Goal: Information Seeking & Learning: Learn about a topic

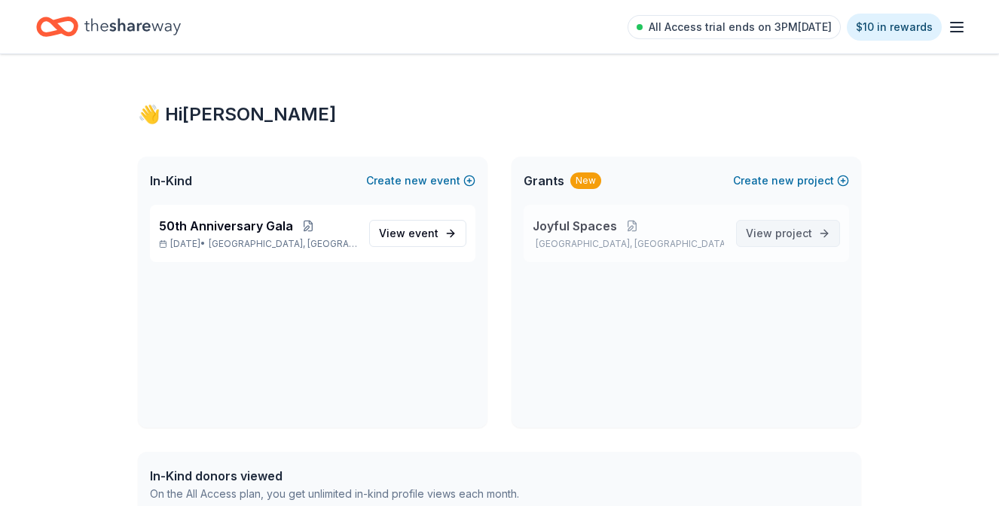
click at [775, 237] on span "View project" at bounding box center [779, 234] width 66 height 18
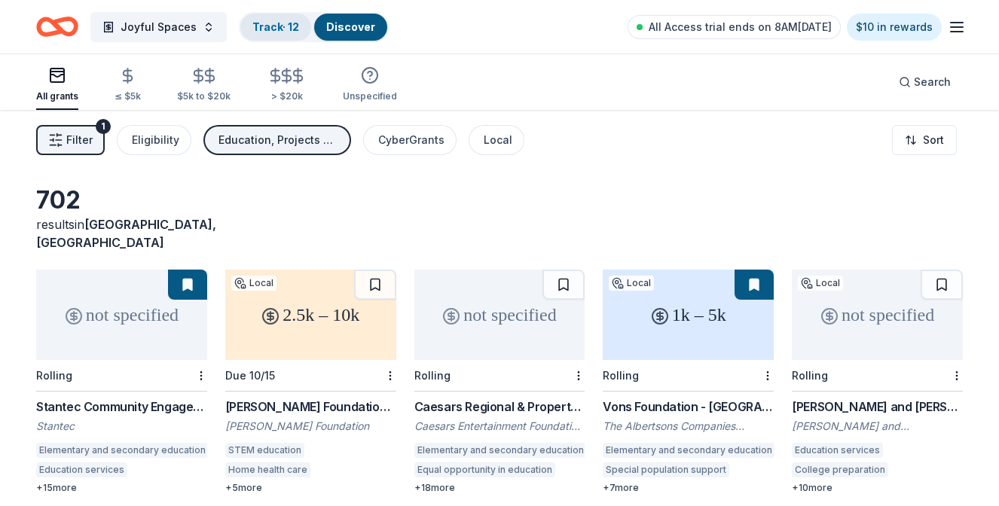
click at [261, 14] on div "Track · 12" at bounding box center [275, 27] width 71 height 27
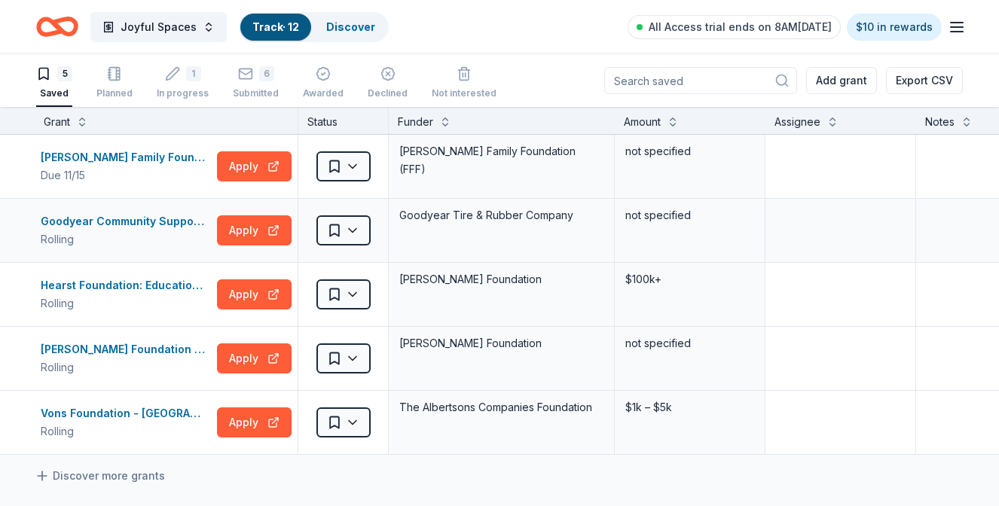
scroll to position [1, 0]
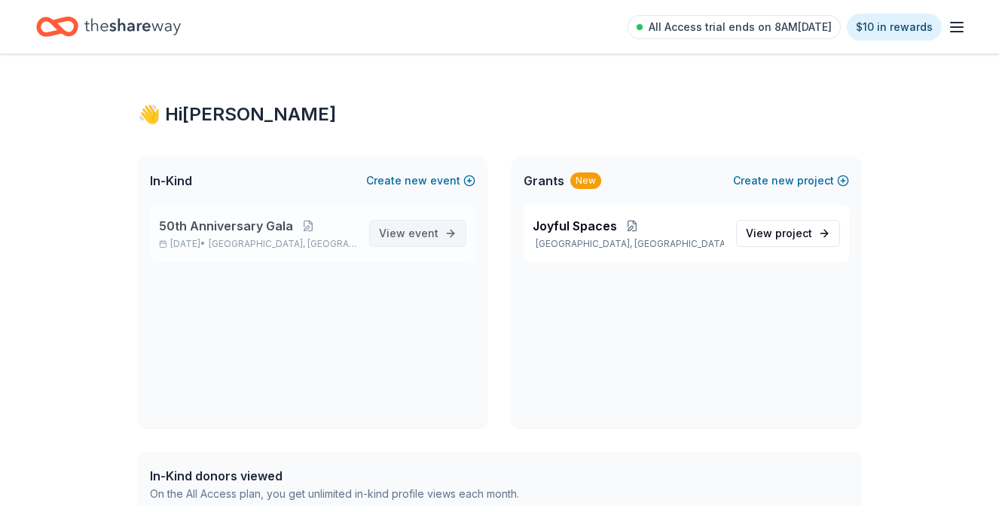
click at [378, 231] on link "View event" at bounding box center [417, 233] width 97 height 27
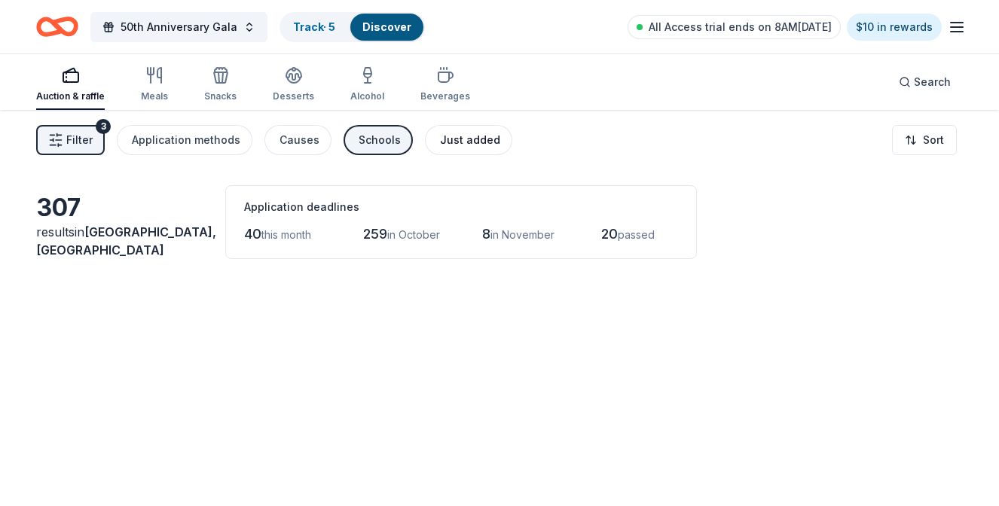
click at [460, 150] on button "Just added" at bounding box center [468, 140] width 87 height 30
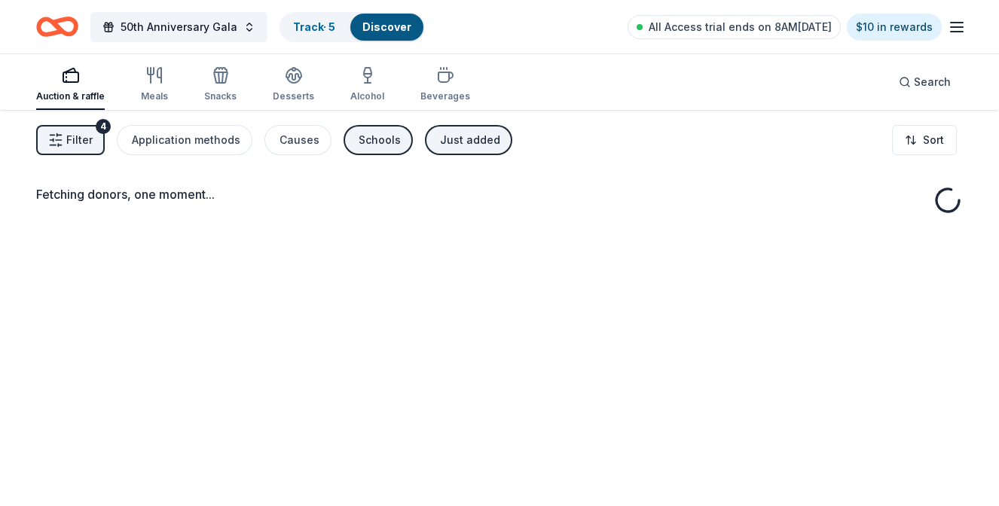
click at [87, 138] on span "Filter" at bounding box center [79, 140] width 26 height 18
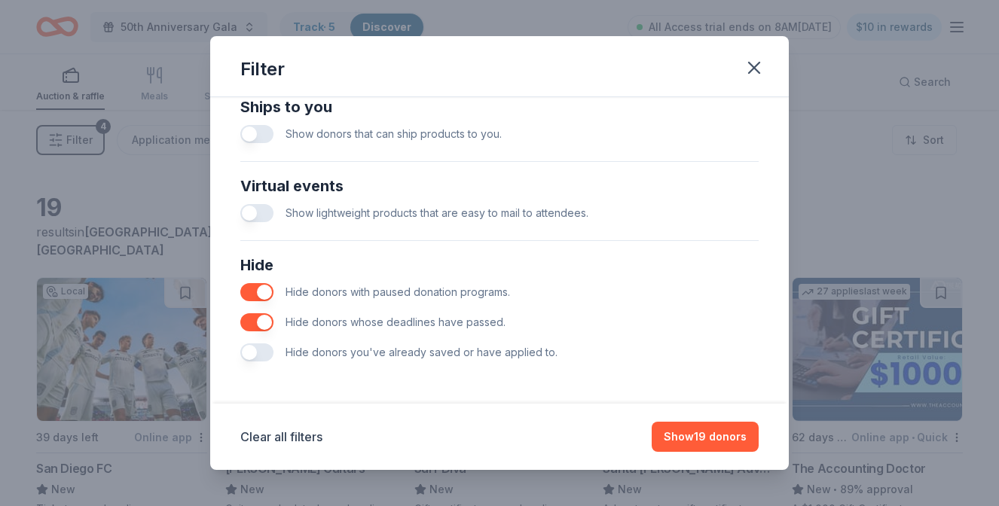
scroll to position [676, 0]
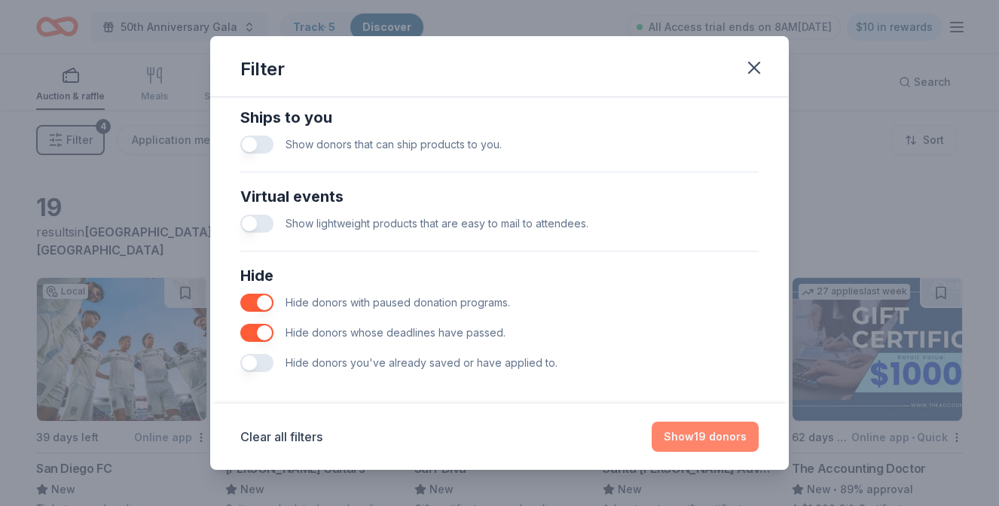
click at [712, 444] on button "Show 19 donors" at bounding box center [705, 437] width 107 height 30
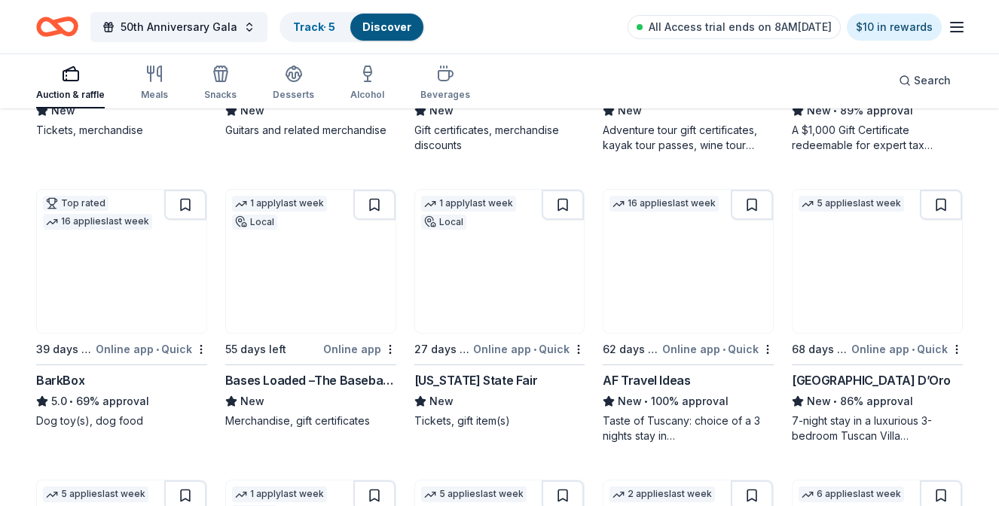
scroll to position [379, 0]
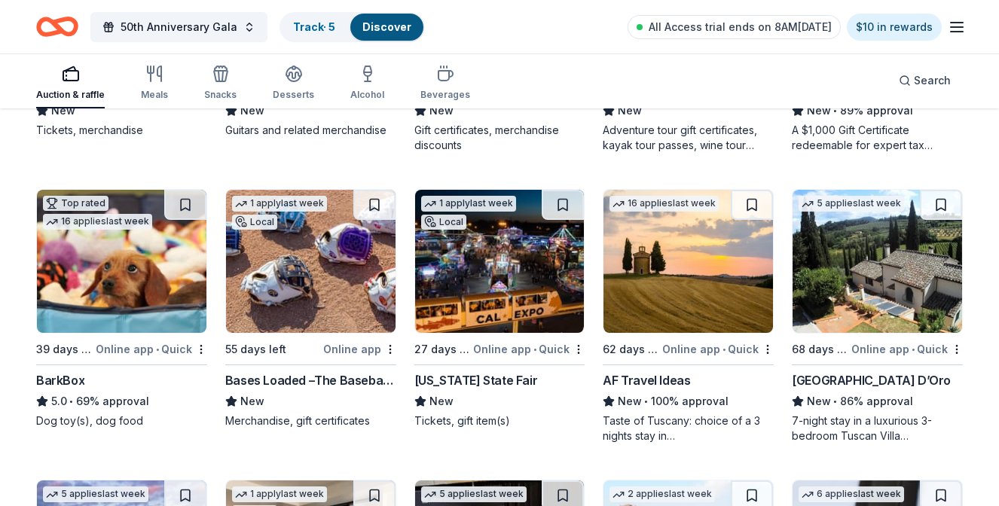
click at [486, 382] on div "California State Fair" at bounding box center [477, 381] width 124 height 18
click at [855, 381] on div "Villa Sogni D’Oro" at bounding box center [871, 381] width 159 height 18
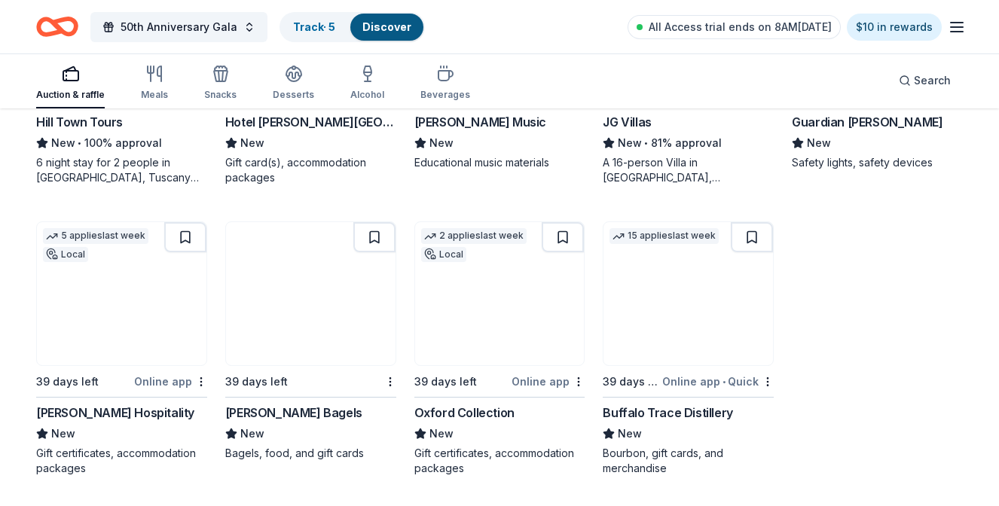
scroll to position [929, 0]
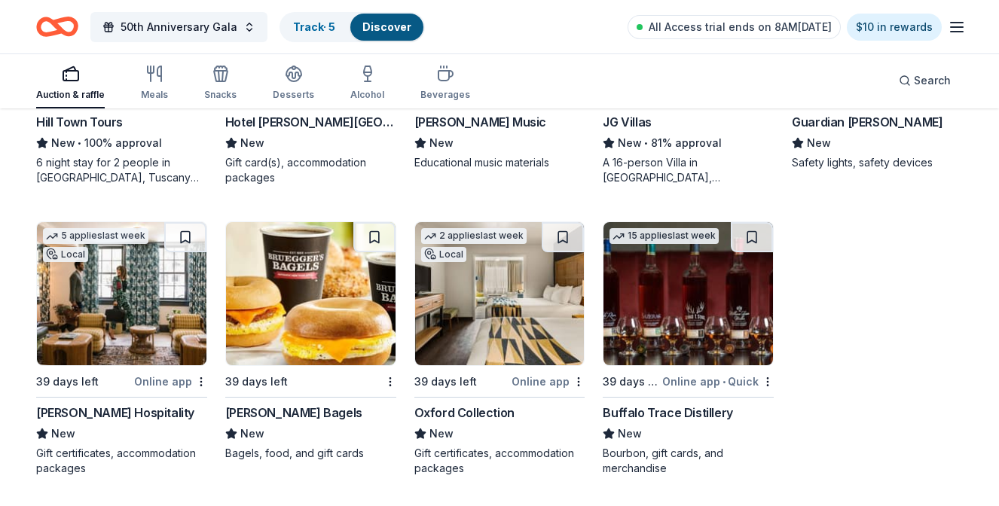
click at [288, 418] on div "Bruegger's Bagels" at bounding box center [293, 413] width 137 height 18
click at [832, 25] on span "All Access trial ends on 8AM[DATE]" at bounding box center [740, 27] width 183 height 18
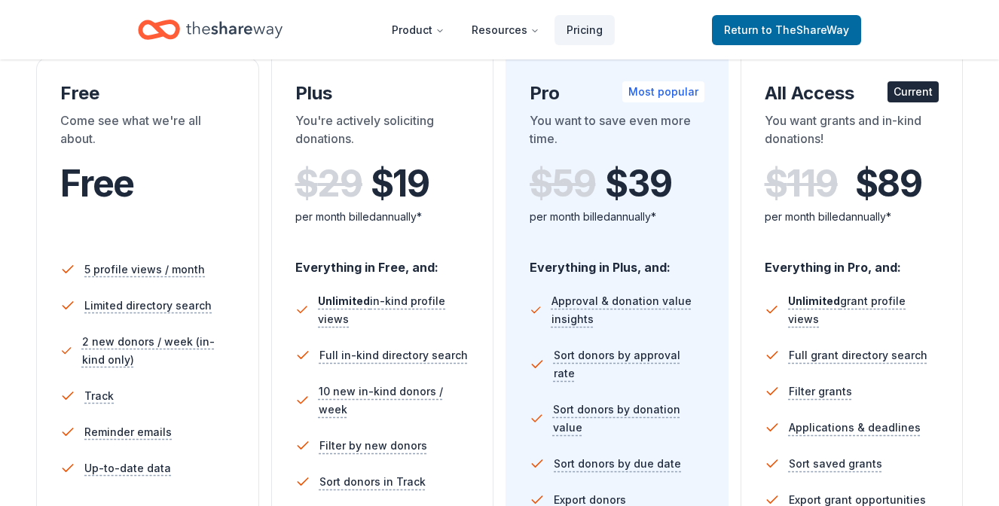
scroll to position [179, 0]
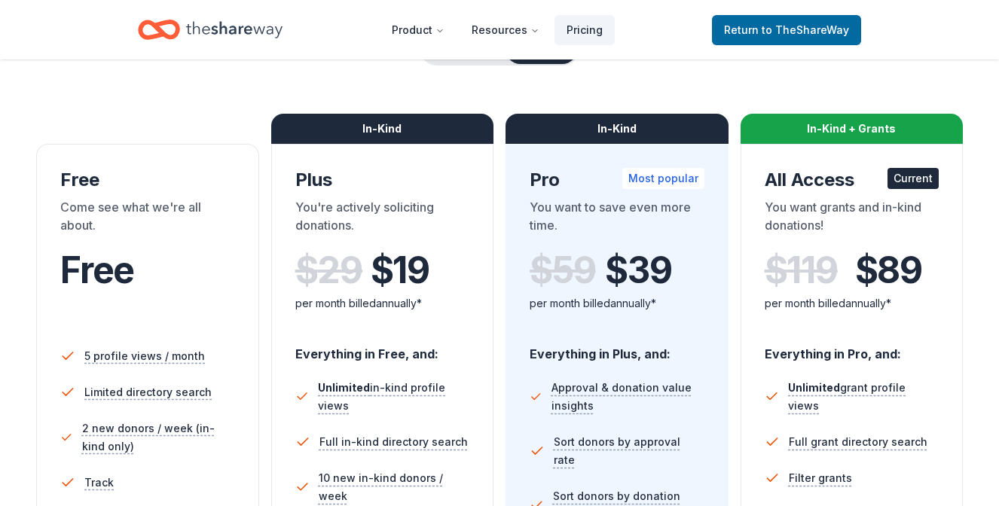
click at [106, 203] on div "Come see what we're all about." at bounding box center [147, 219] width 175 height 42
click at [104, 177] on div "Free" at bounding box center [147, 180] width 175 height 24
click at [109, 279] on span "Free" at bounding box center [97, 270] width 74 height 44
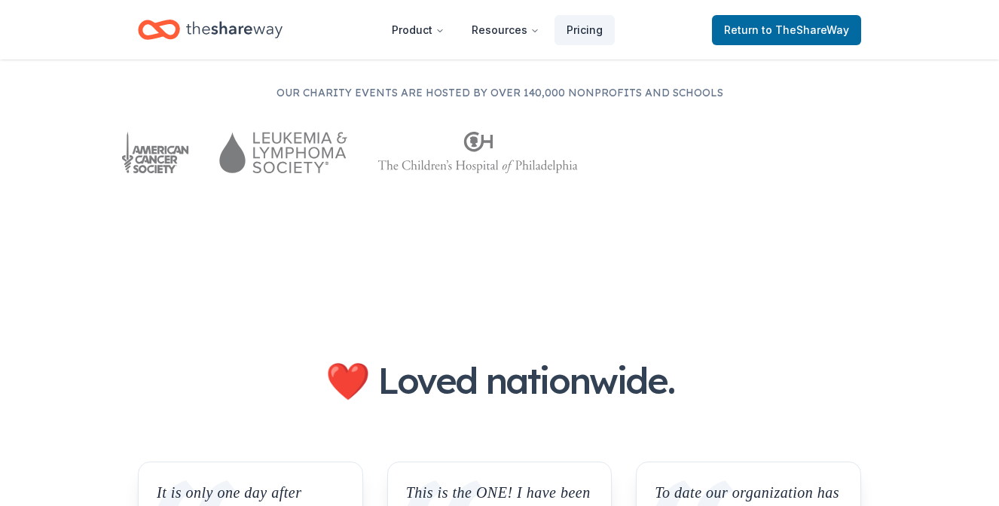
scroll to position [932, 0]
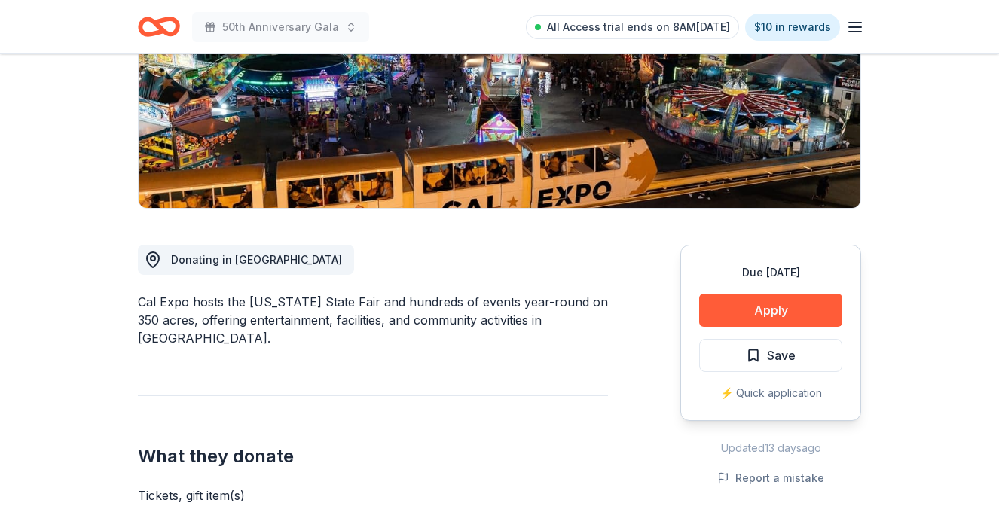
scroll to position [405, 0]
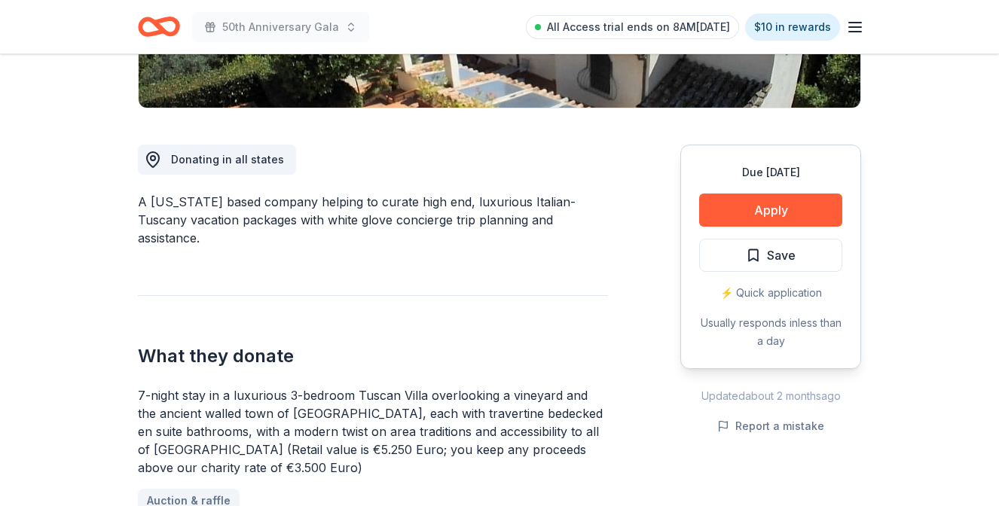
scroll to position [351, 0]
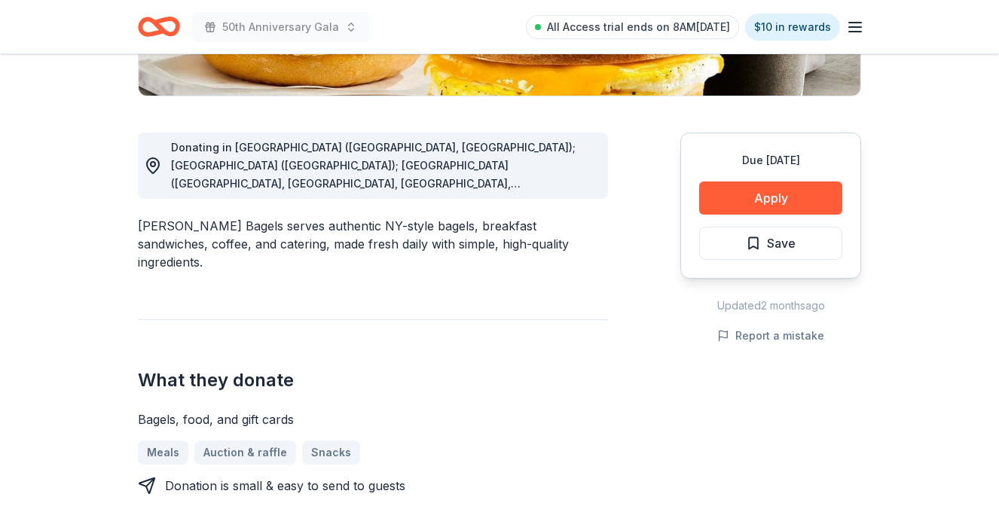
scroll to position [365, 0]
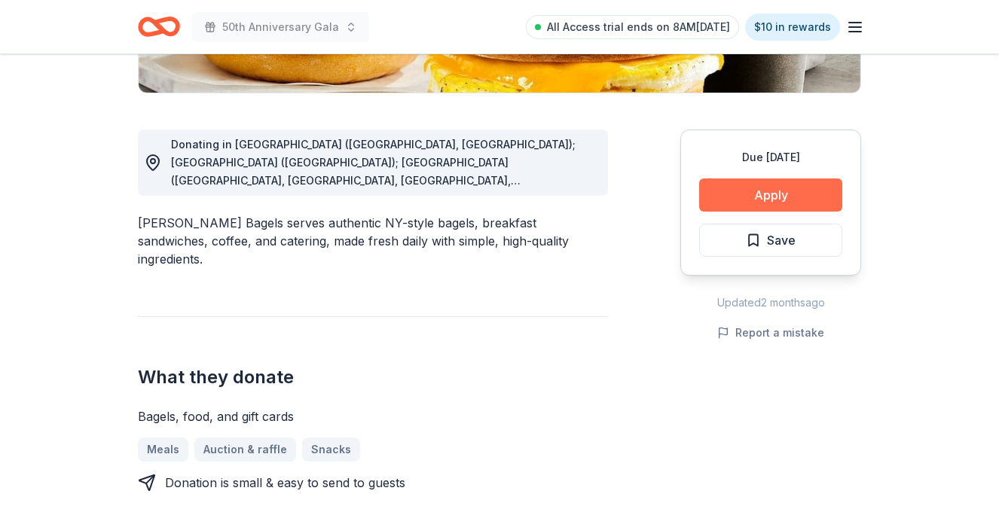
click at [770, 196] on button "Apply" at bounding box center [770, 195] width 143 height 33
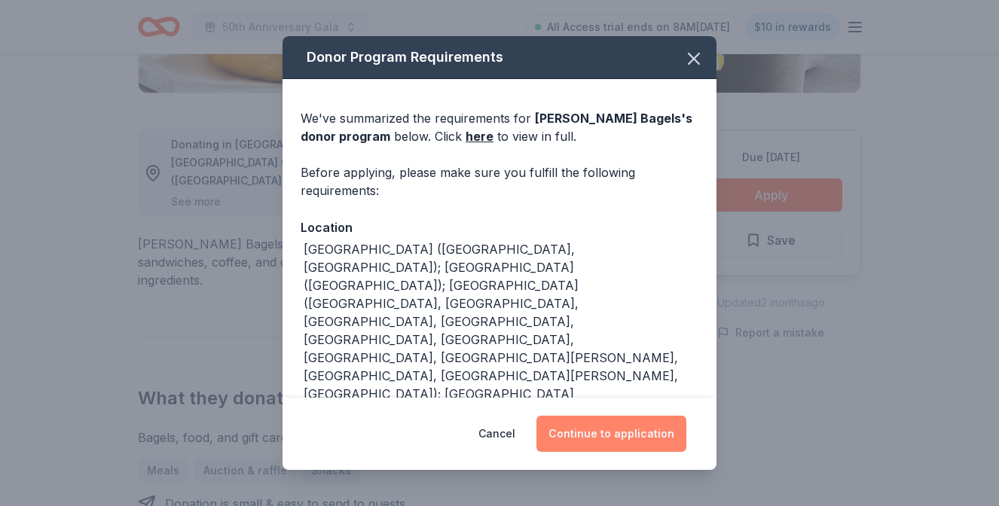
click at [571, 444] on button "Continue to application" at bounding box center [612, 434] width 150 height 36
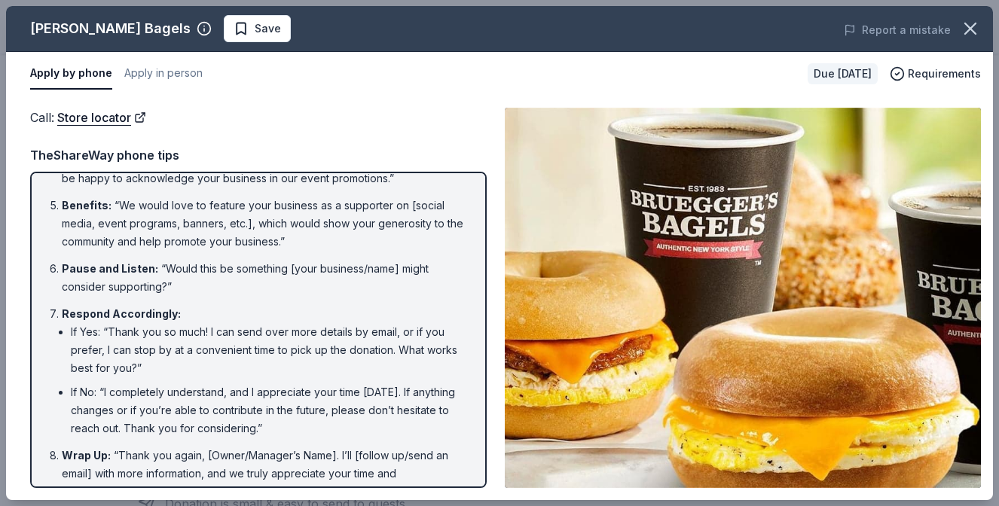
scroll to position [256, 0]
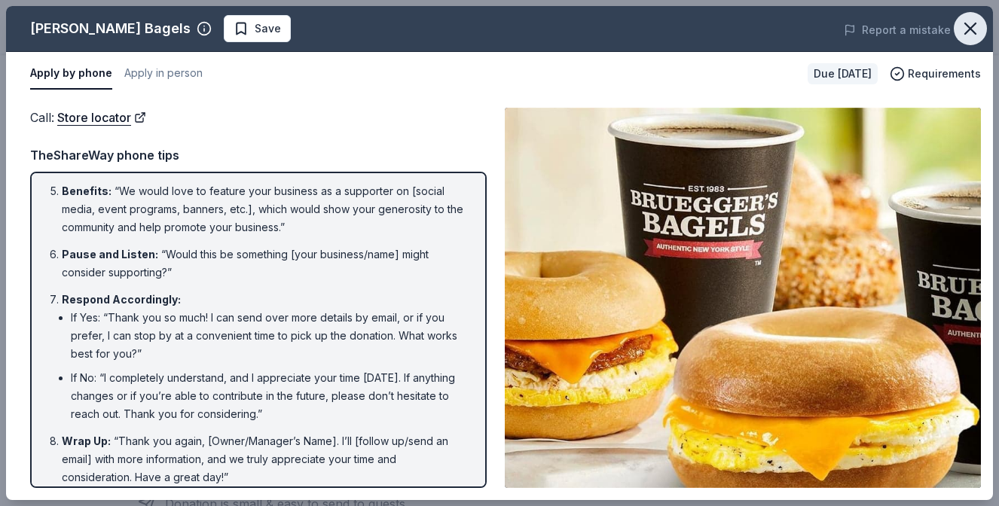
click at [966, 32] on icon "button" at bounding box center [970, 28] width 11 height 11
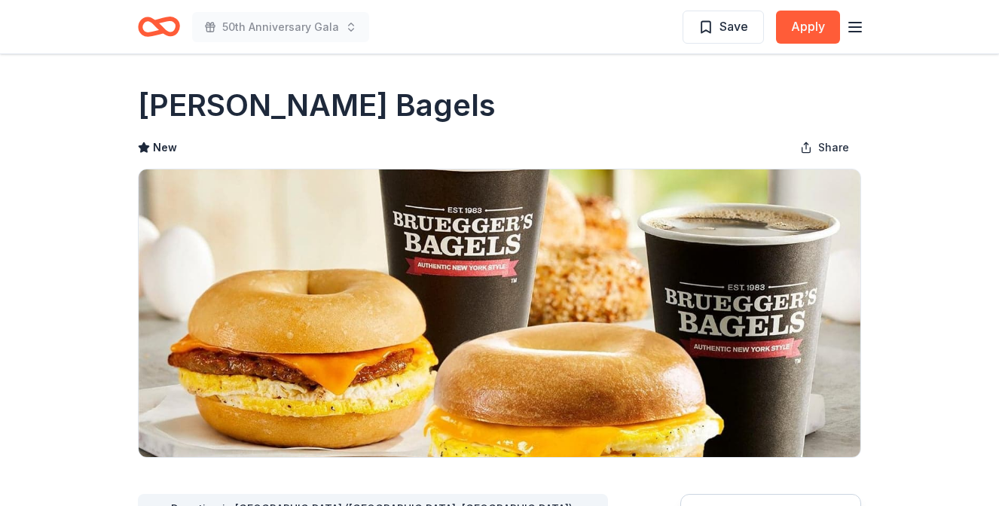
scroll to position [0, 0]
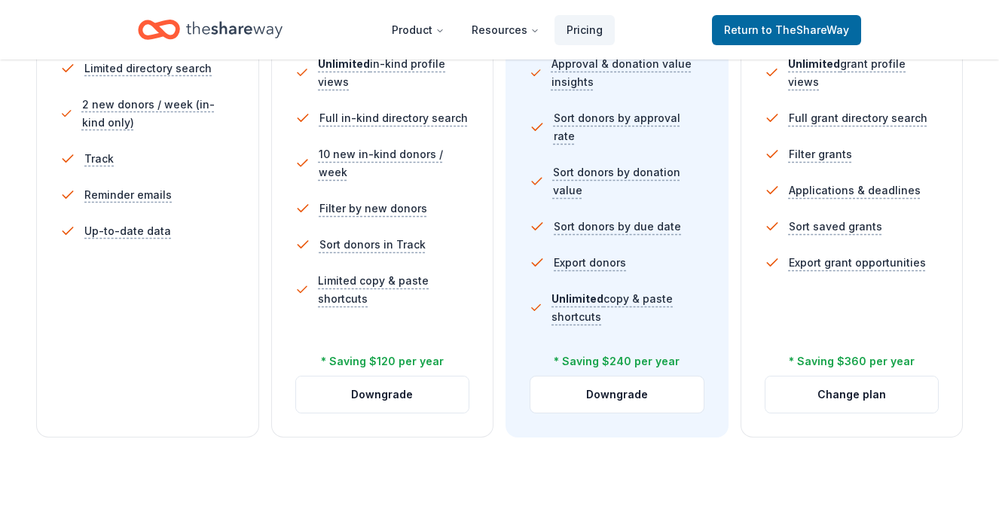
scroll to position [506, 0]
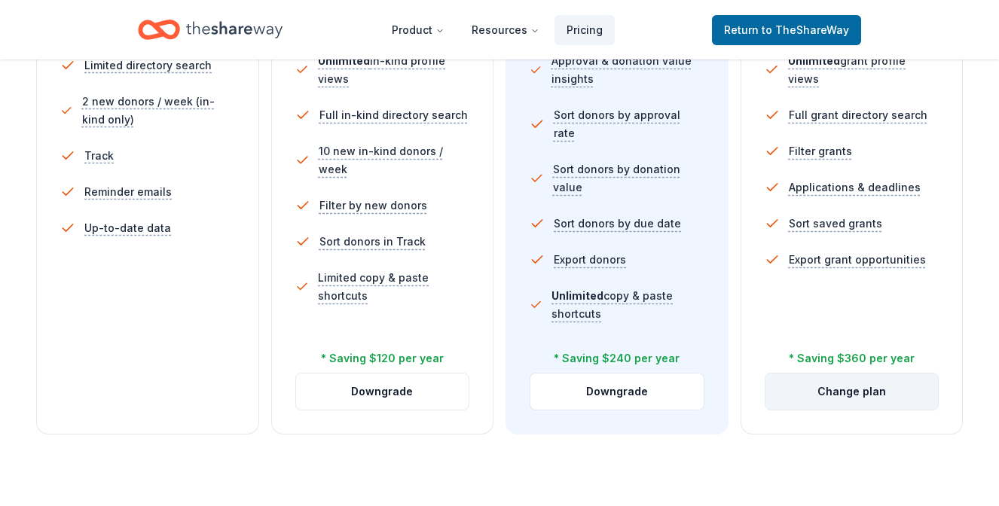
click at [822, 396] on button "Change plan" at bounding box center [852, 392] width 173 height 36
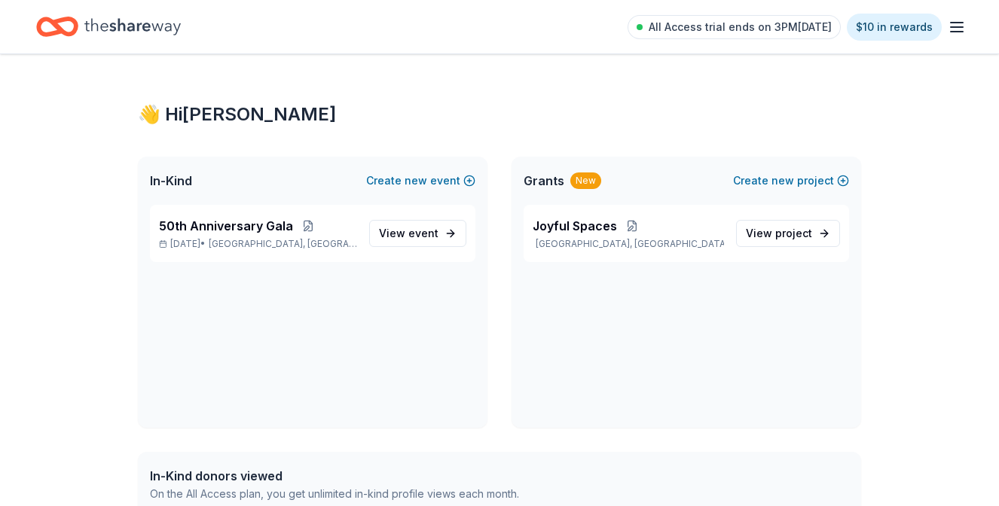
click at [576, 183] on div "New" at bounding box center [586, 181] width 31 height 17
click at [746, 228] on link "View project" at bounding box center [788, 233] width 104 height 27
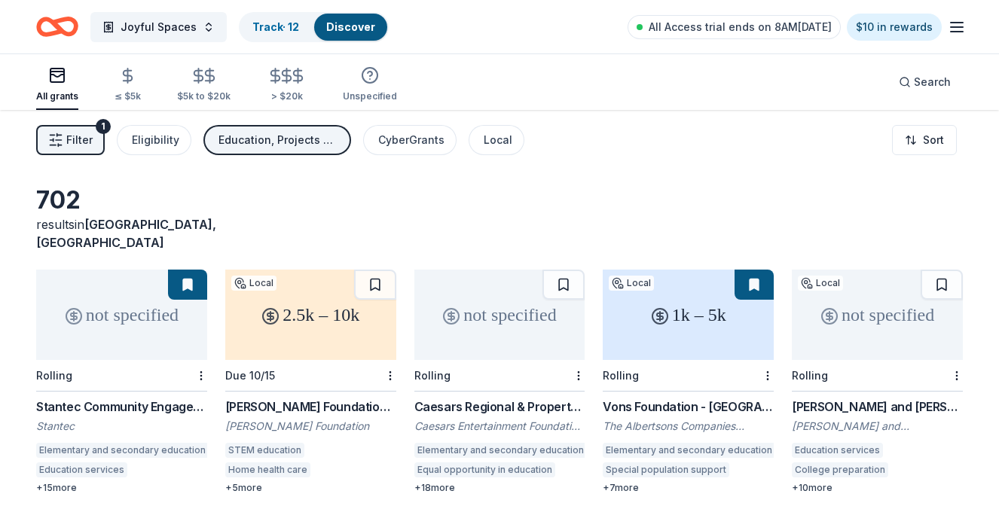
click at [74, 138] on span "Filter" at bounding box center [79, 140] width 26 height 18
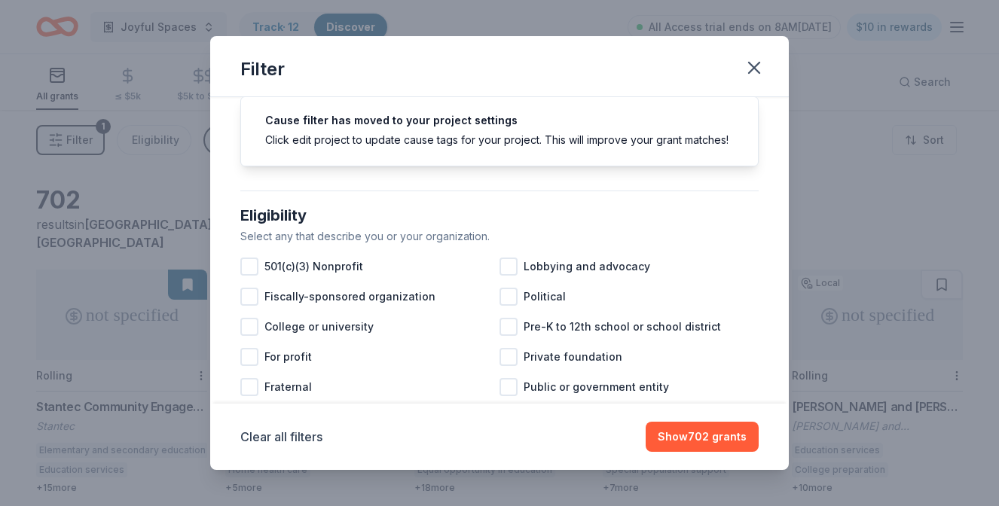
scroll to position [64, 0]
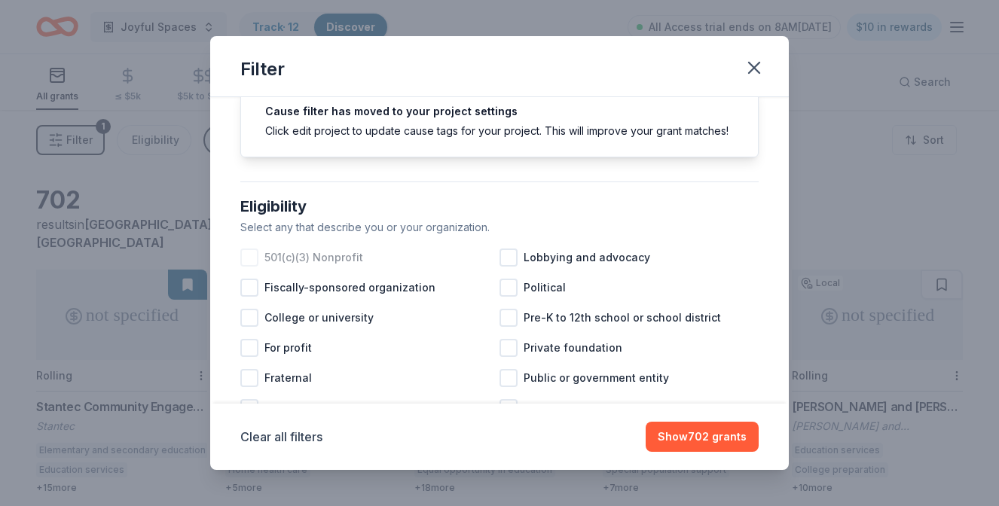
click at [245, 254] on div at bounding box center [249, 258] width 18 height 18
click at [504, 320] on div at bounding box center [509, 318] width 18 height 18
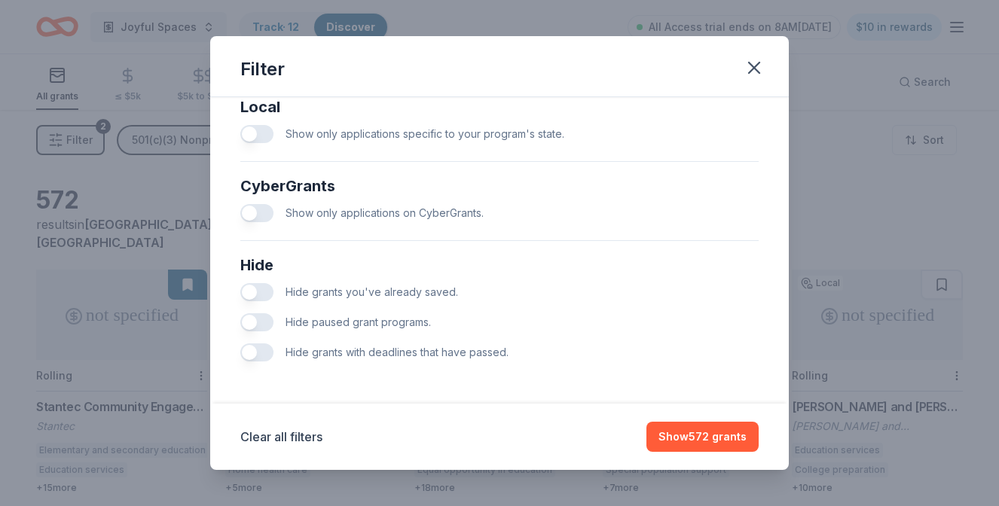
scroll to position [871, 0]
click at [253, 295] on button "button" at bounding box center [256, 292] width 33 height 18
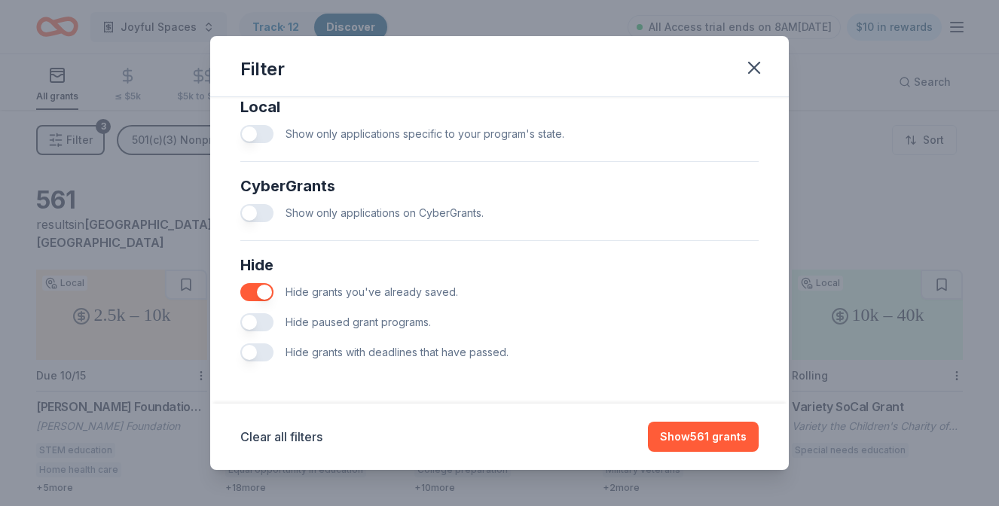
click at [258, 326] on button "button" at bounding box center [256, 323] width 33 height 18
click at [259, 350] on button "button" at bounding box center [256, 353] width 33 height 18
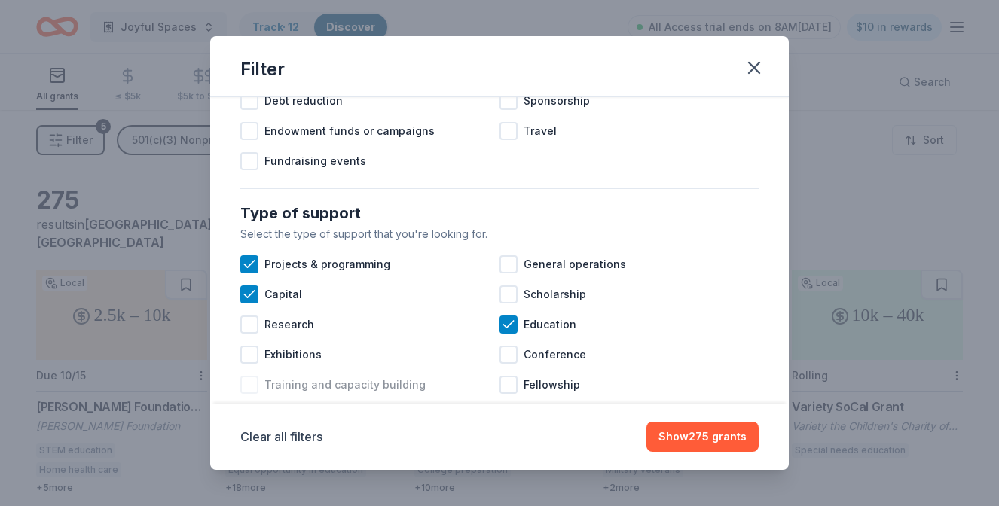
scroll to position [510, 0]
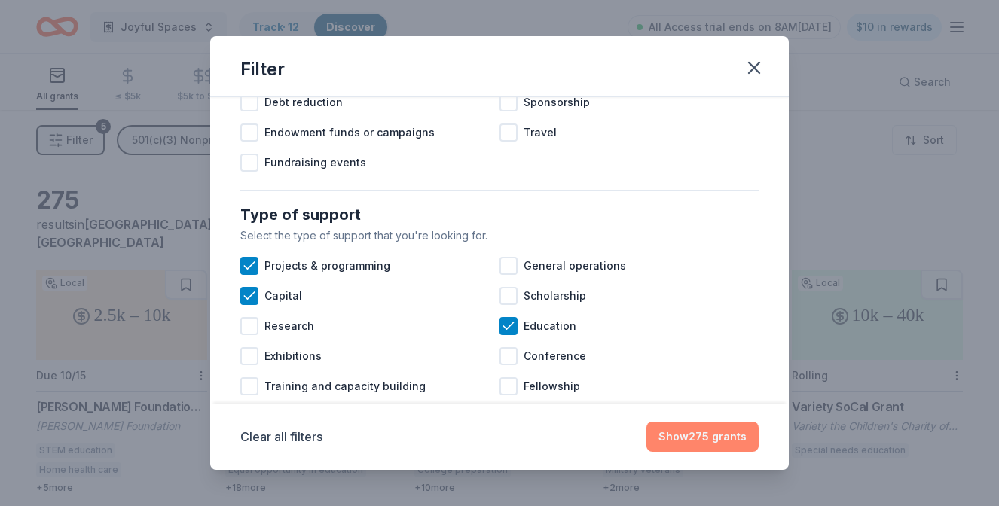
click at [728, 444] on button "Show 275 grants" at bounding box center [703, 437] width 112 height 30
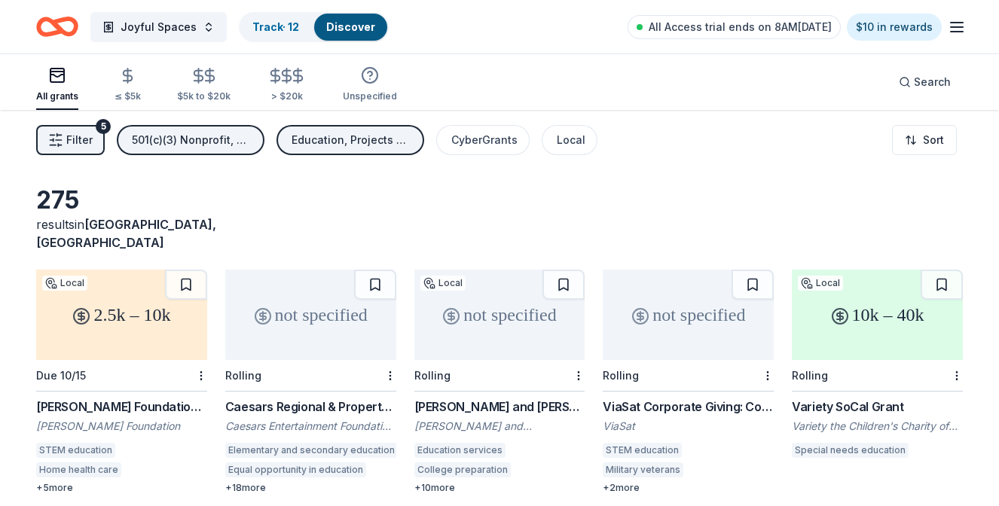
scroll to position [0, 0]
click at [66, 121] on div "Filter 5 501(c)(3) Nonprofit, Pre-K to 12th school or school district Education…" at bounding box center [499, 140] width 999 height 60
click at [69, 132] on span "Filter" at bounding box center [79, 140] width 26 height 18
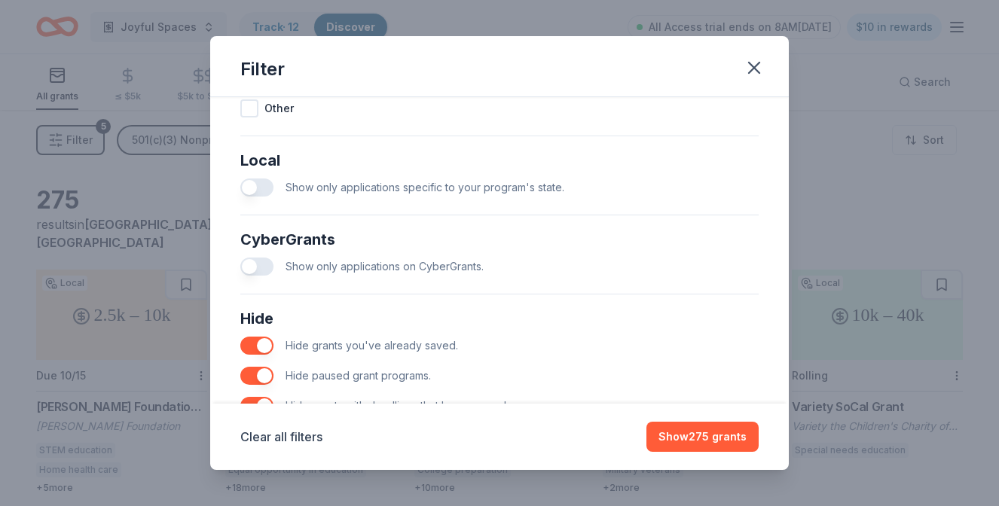
scroll to position [846, 0]
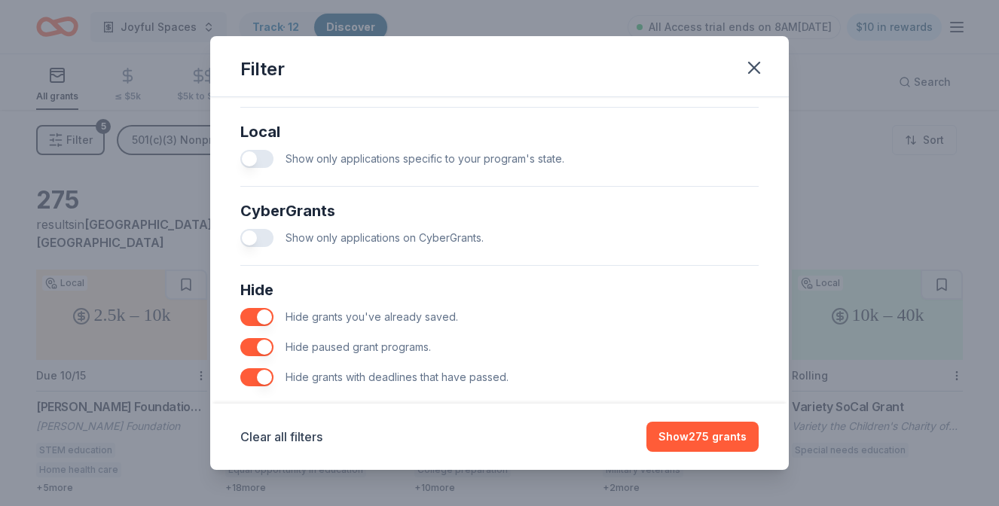
click at [246, 155] on button "button" at bounding box center [256, 159] width 33 height 18
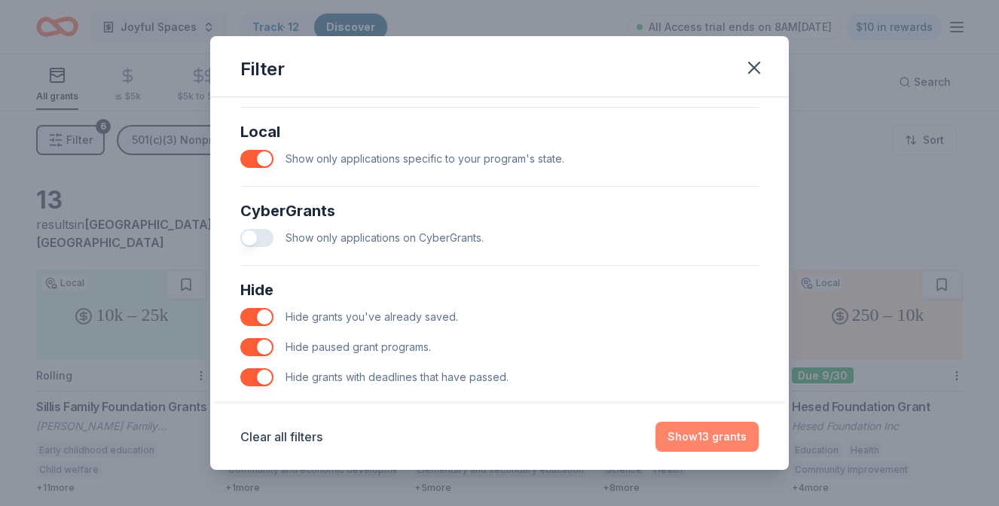
click at [696, 446] on button "Show 13 grants" at bounding box center [707, 437] width 103 height 30
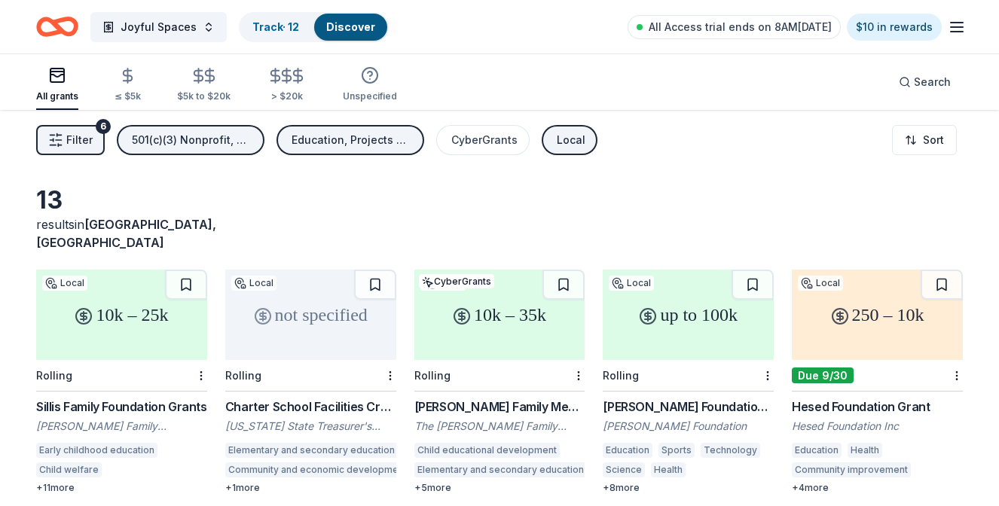
click at [821, 398] on div "Hesed Foundation Grant" at bounding box center [877, 407] width 171 height 18
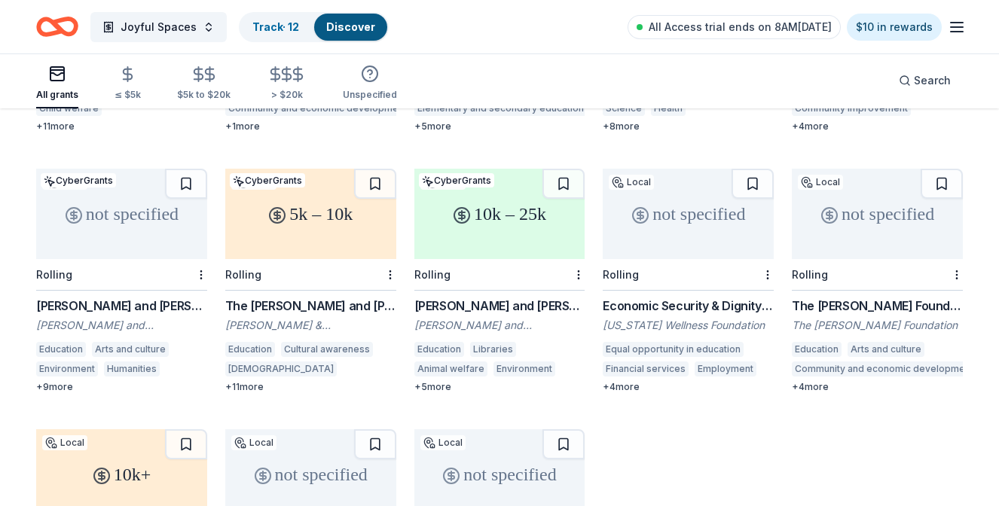
scroll to position [363, 0]
click at [456, 296] on div "Roy and Marian Holleman Foundation Grant" at bounding box center [500, 305] width 171 height 18
click at [157, 296] on div "Charles and Ruth Billingsley Foundation Grant" at bounding box center [121, 305] width 171 height 18
click at [344, 296] on div "The Milton and Sophie Meyer Fund Grant" at bounding box center [310, 305] width 171 height 18
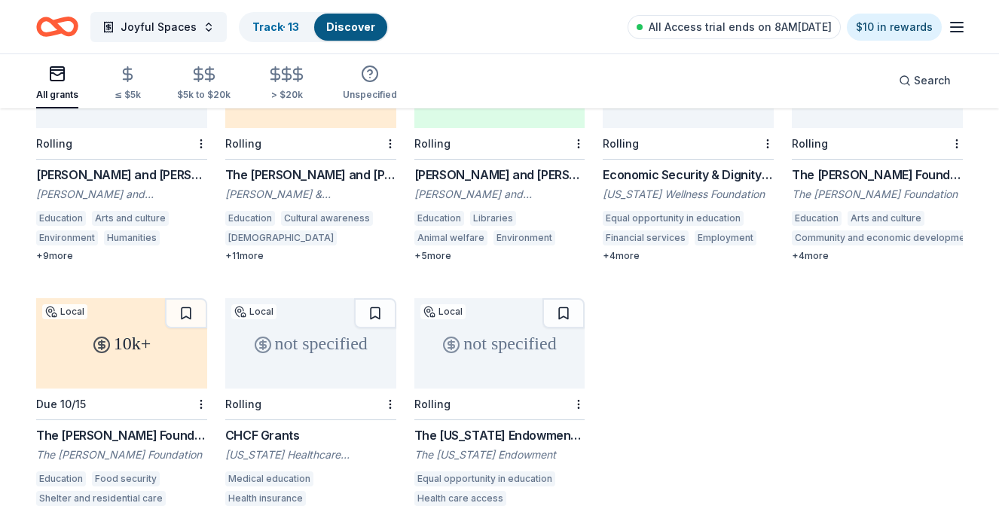
scroll to position [499, 0]
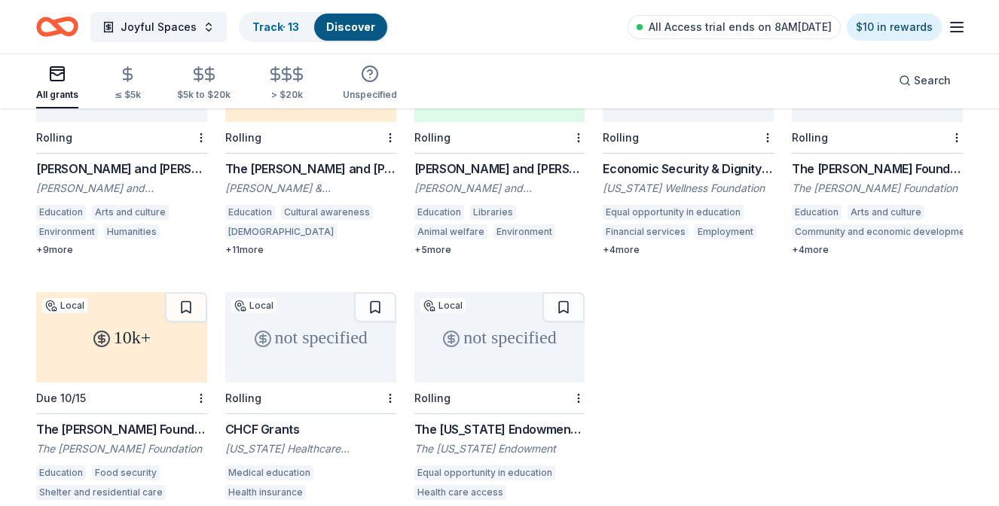
click at [70, 421] on div "The Kelly Foundation" at bounding box center [121, 430] width 171 height 18
click at [554, 421] on div "The California Endowment Grant" at bounding box center [500, 430] width 171 height 18
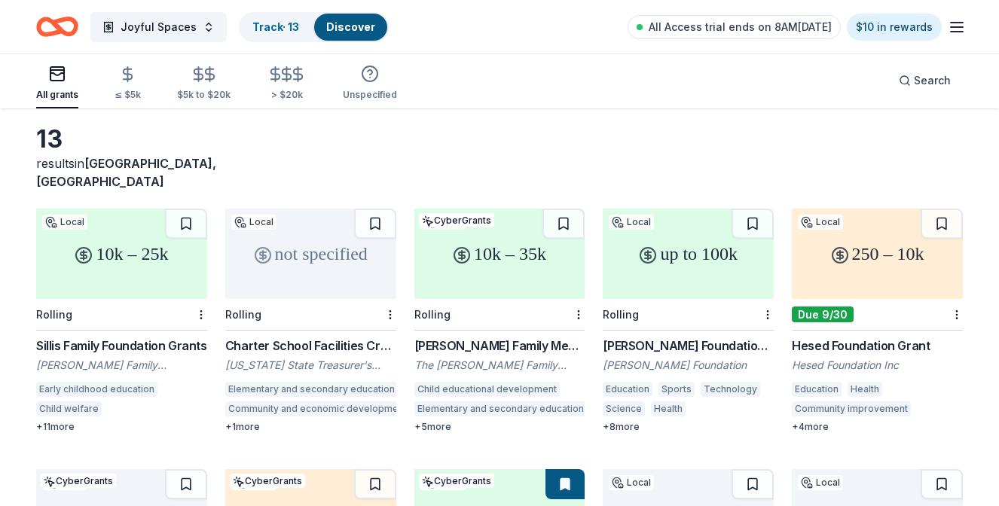
scroll to position [60, 0]
click at [646, 338] on div "Henry T. Nicholas III Foundation - California Grants" at bounding box center [688, 347] width 171 height 18
click at [486, 338] on div "Goodwin Family Memorial Trust Grant" at bounding box center [500, 347] width 171 height 18
click at [144, 338] on div "Sillis Family Foundation Grants" at bounding box center [121, 347] width 171 height 18
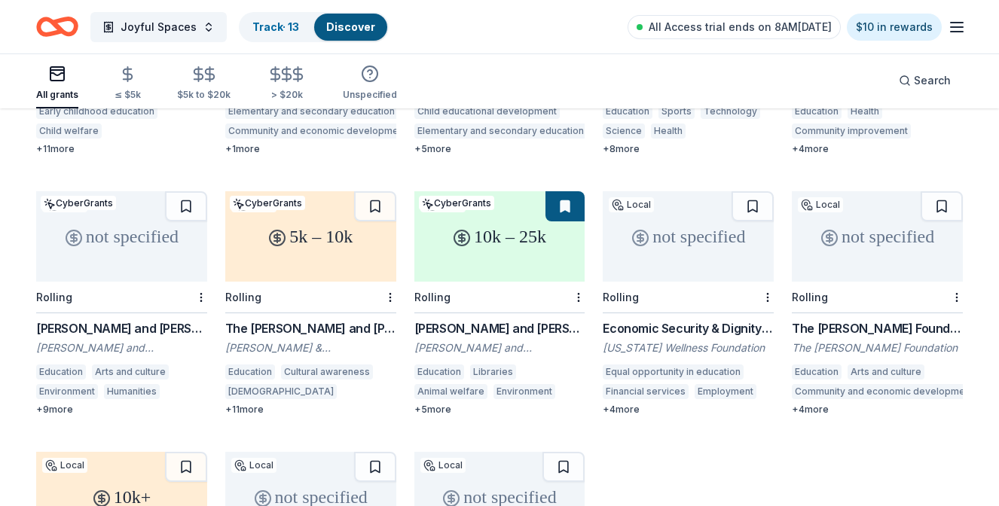
scroll to position [343, 0]
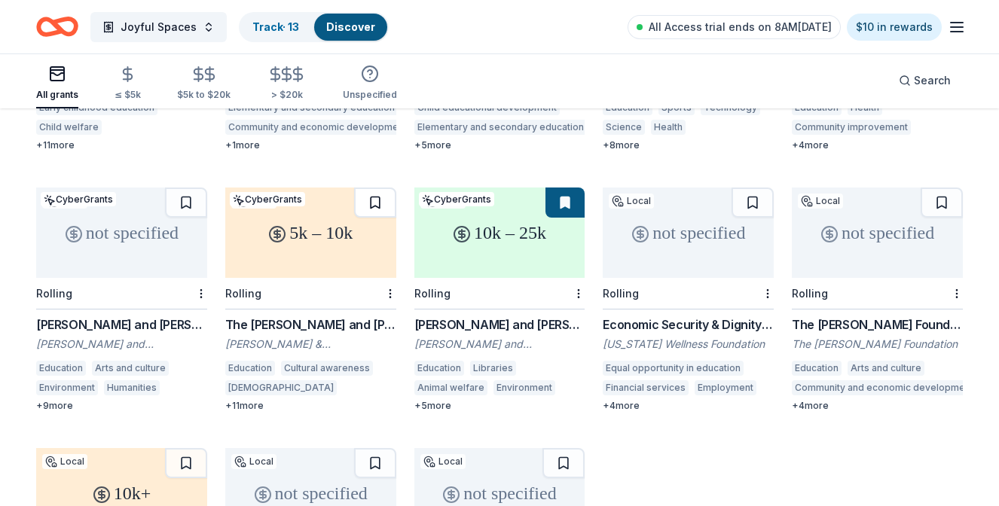
click at [369, 188] on button at bounding box center [375, 203] width 42 height 30
click at [379, 188] on button at bounding box center [376, 203] width 39 height 30
click at [191, 188] on button at bounding box center [186, 203] width 42 height 30
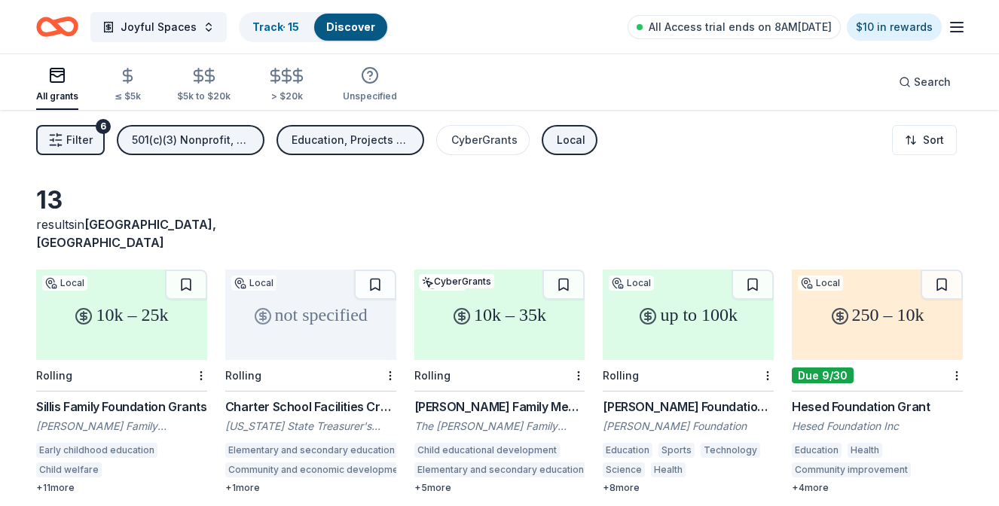
scroll to position [0, 0]
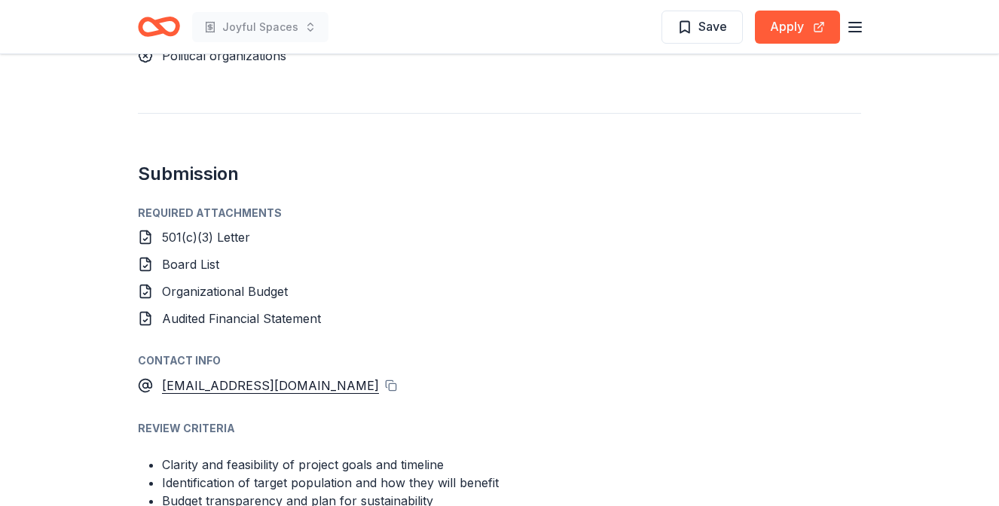
scroll to position [1185, 0]
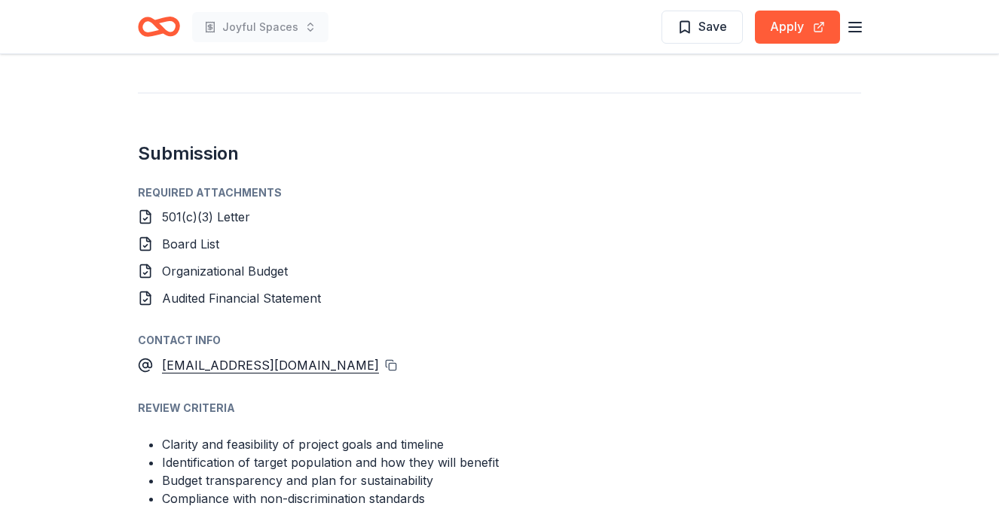
click at [385, 370] on button at bounding box center [391, 366] width 12 height 12
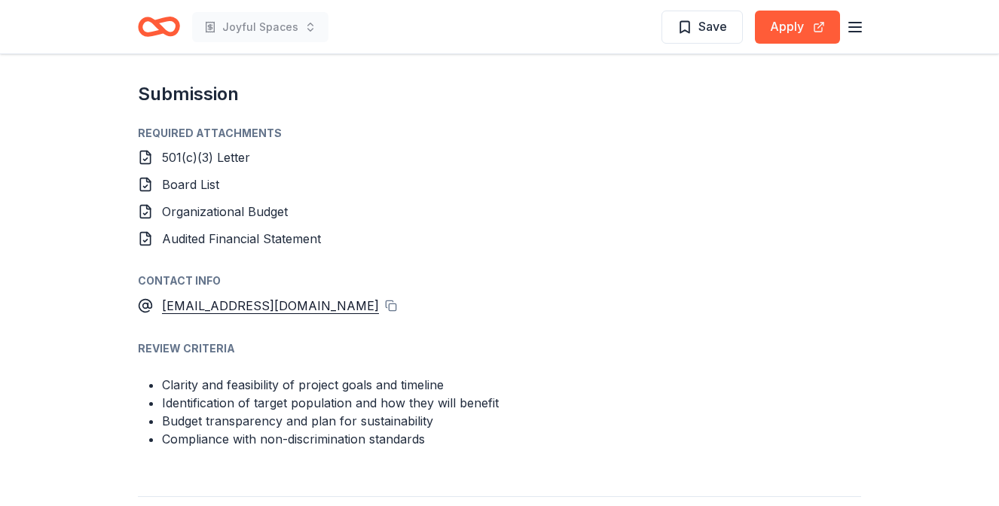
scroll to position [1250, 0]
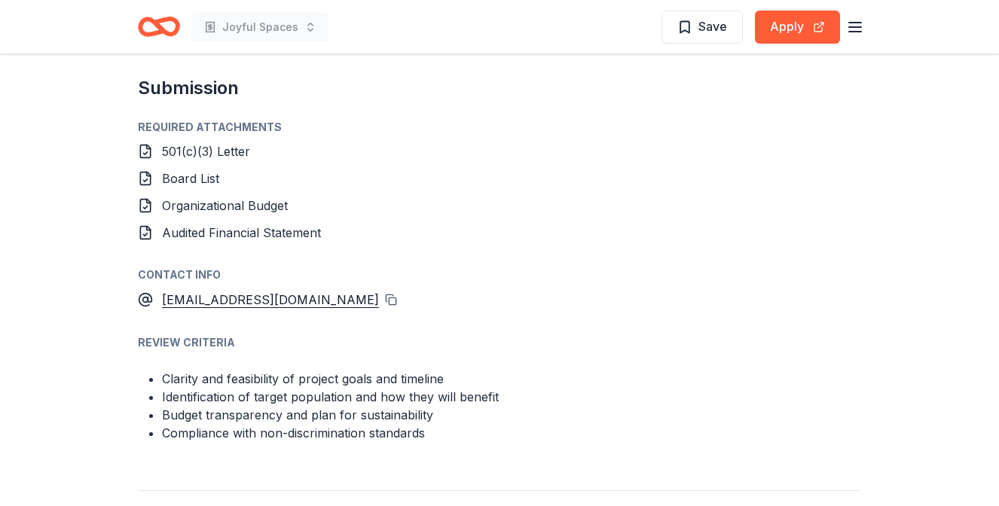
click at [385, 300] on button at bounding box center [391, 300] width 12 height 12
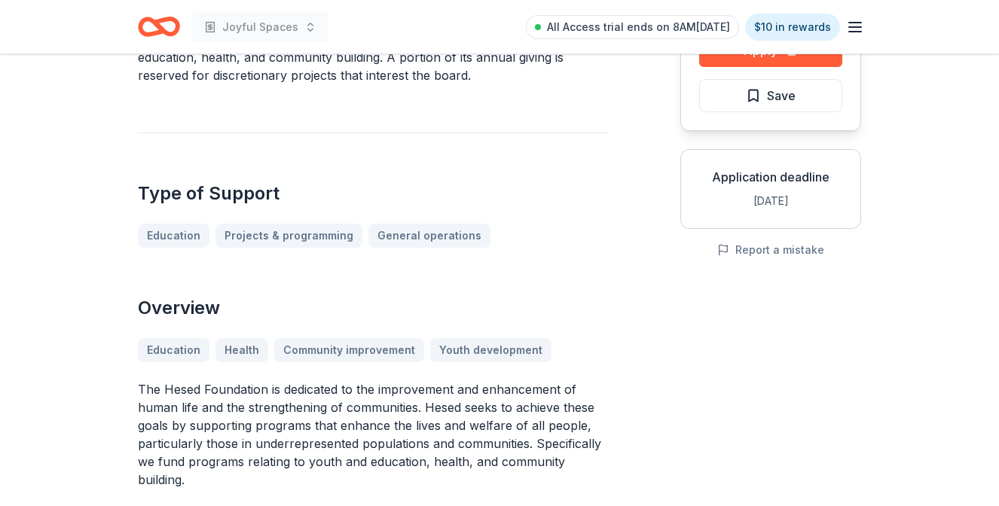
scroll to position [194, 0]
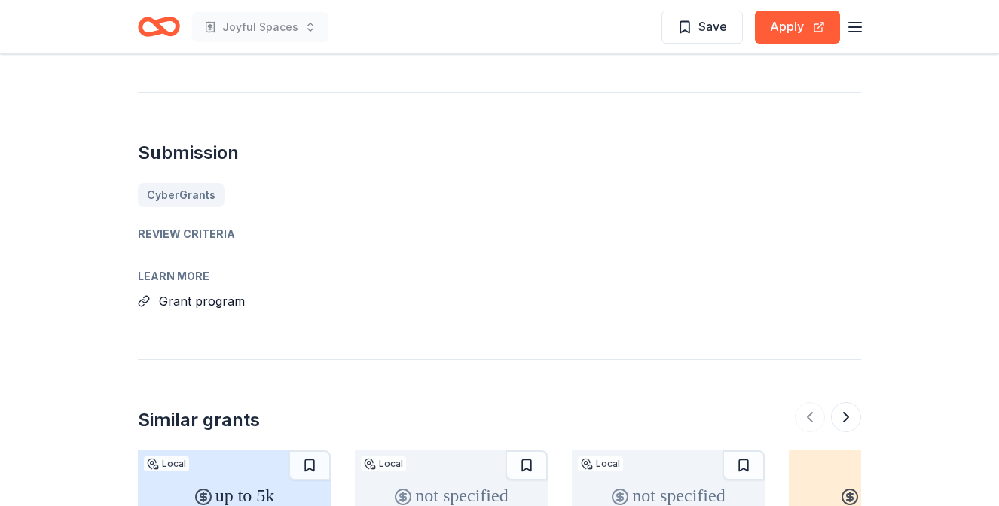
scroll to position [1282, 0]
click at [164, 292] on button "Grant program" at bounding box center [202, 302] width 86 height 20
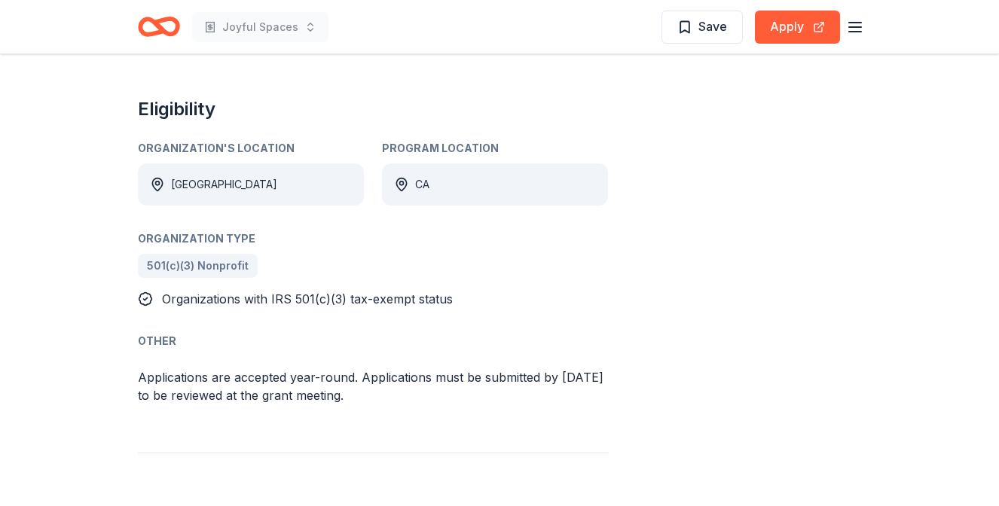
scroll to position [733, 0]
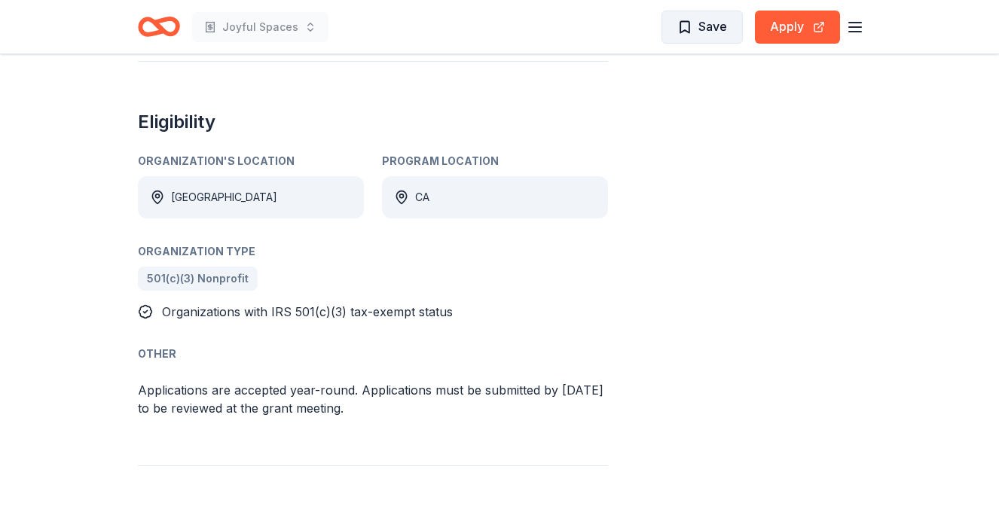
click at [703, 32] on span "Save" at bounding box center [713, 27] width 29 height 20
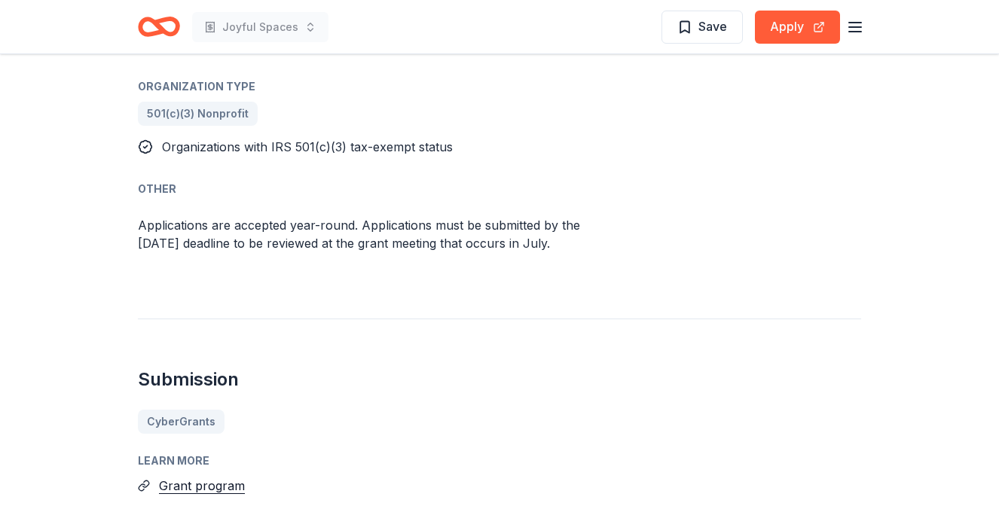
scroll to position [953, 0]
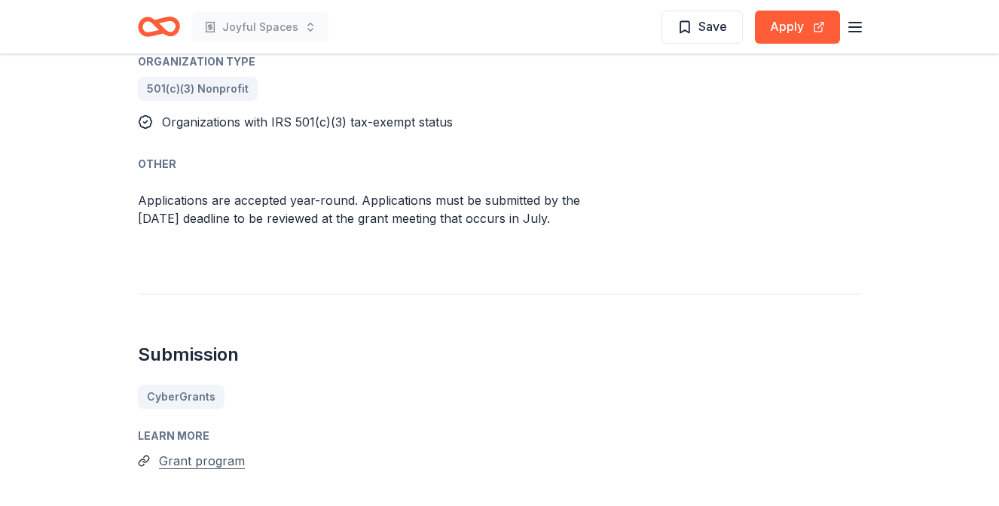
click at [213, 451] on button "Grant program" at bounding box center [202, 461] width 86 height 20
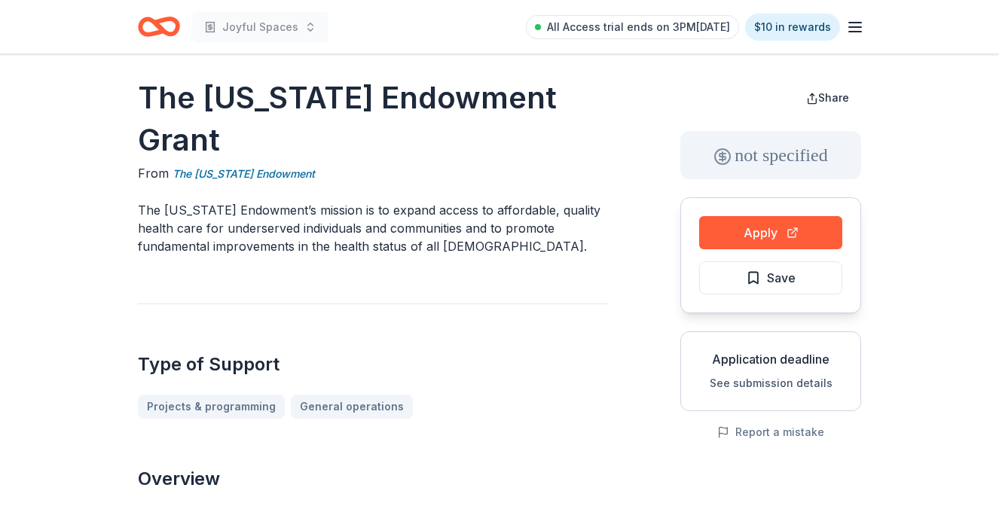
scroll to position [10, 0]
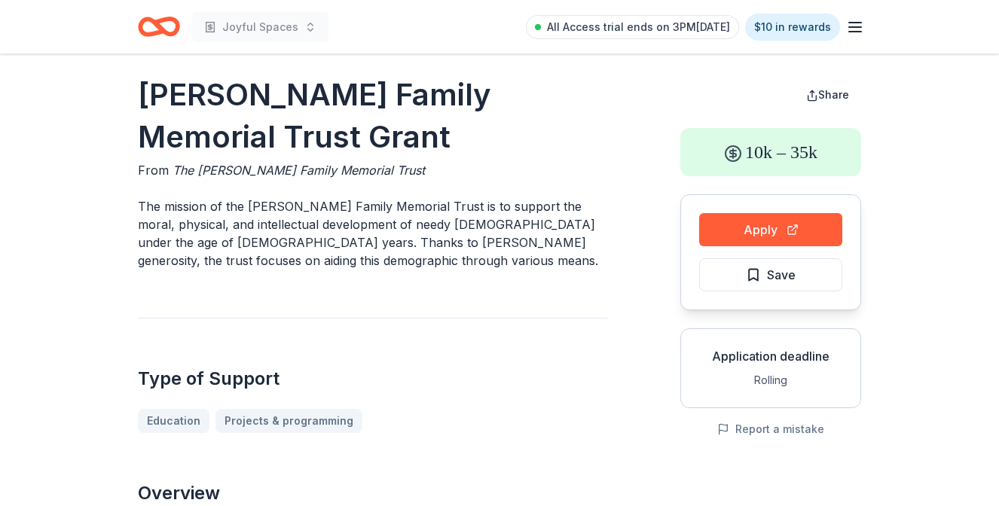
scroll to position [13, 0]
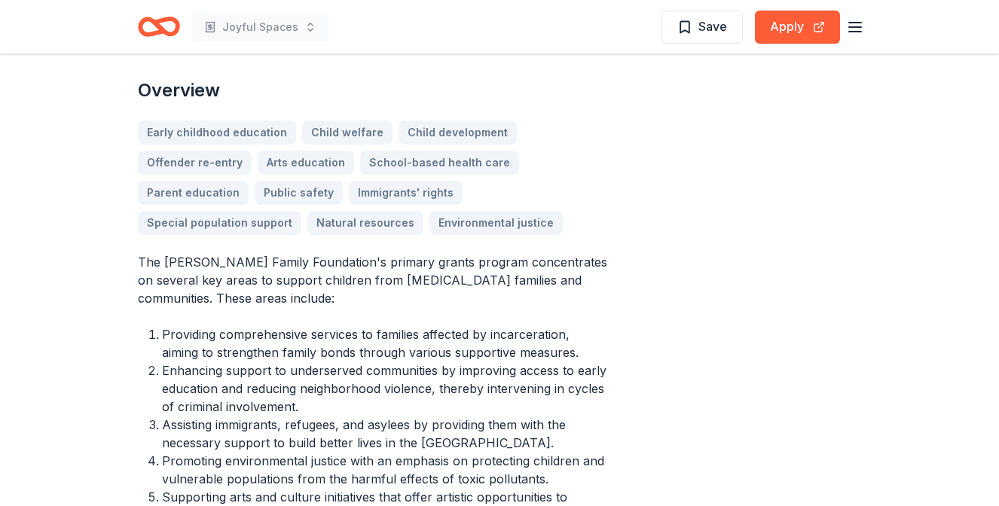
scroll to position [500, 0]
